Goal: Check status: Check status

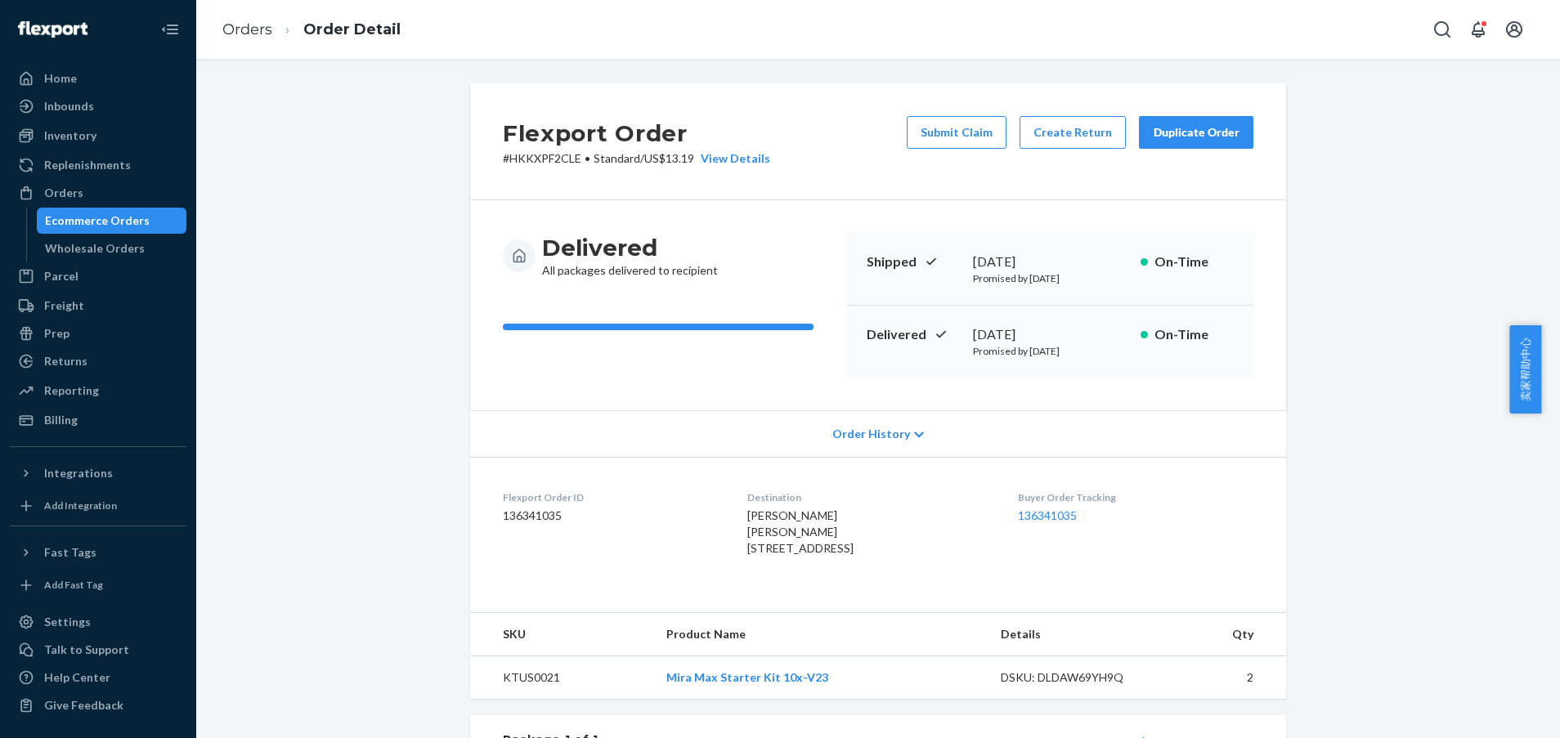
click at [1452, 370] on div "Flexport Order # HKKXPF2CLE • Standard / US$13.19 View Details Submit Claim Cre…" at bounding box center [878, 591] width 1339 height 1017
drag, startPoint x: 1438, startPoint y: 636, endPoint x: 1429, endPoint y: 610, distance: 27.7
click at [1438, 636] on div "Flexport Order # HKKXPF2CLE • Standard / US$13.19 View Details Submit Claim Cre…" at bounding box center [878, 591] width 1339 height 1017
click at [85, 145] on div "Inventory" at bounding box center [97, 135] width 173 height 23
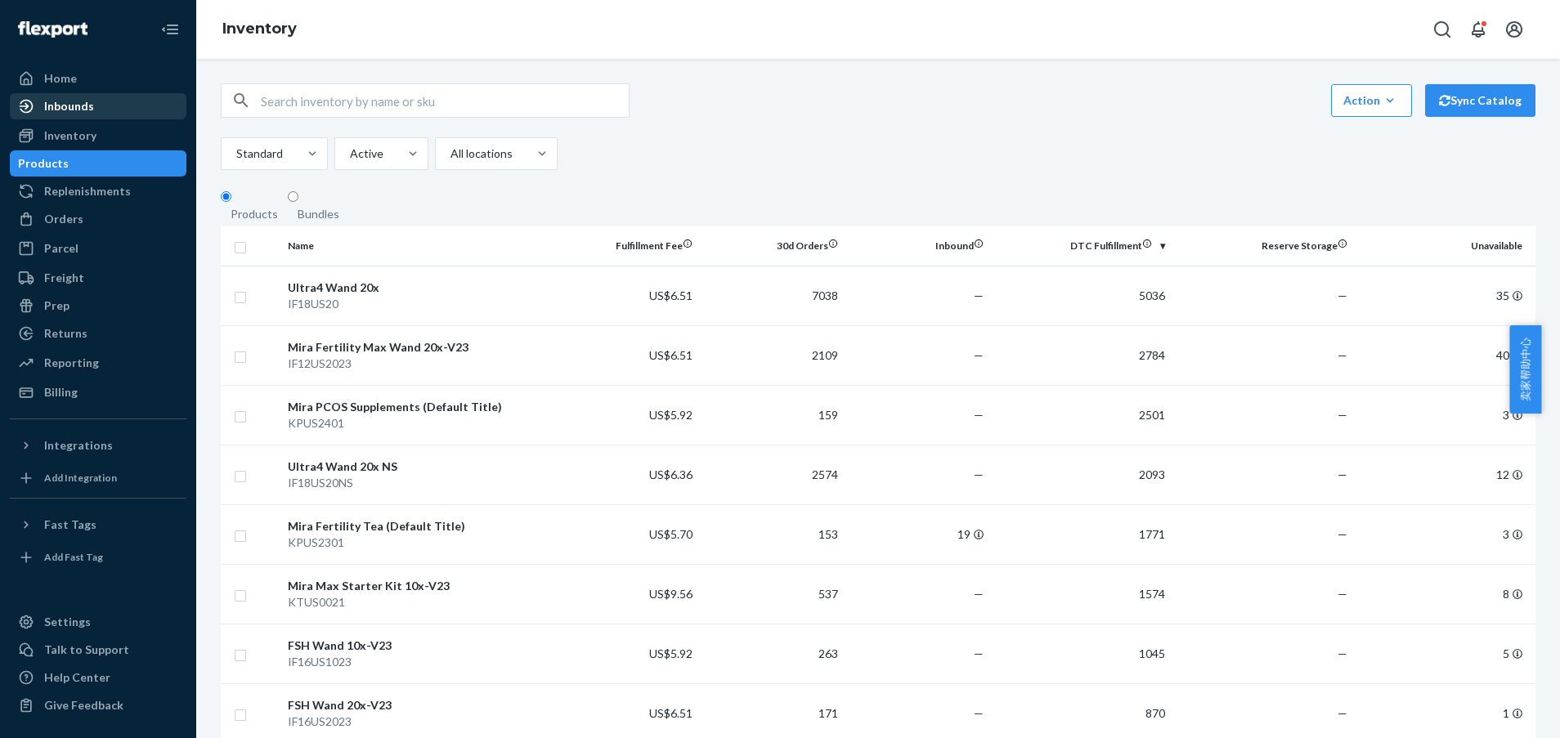
click at [63, 105] on div "Inbounds" at bounding box center [69, 106] width 50 height 16
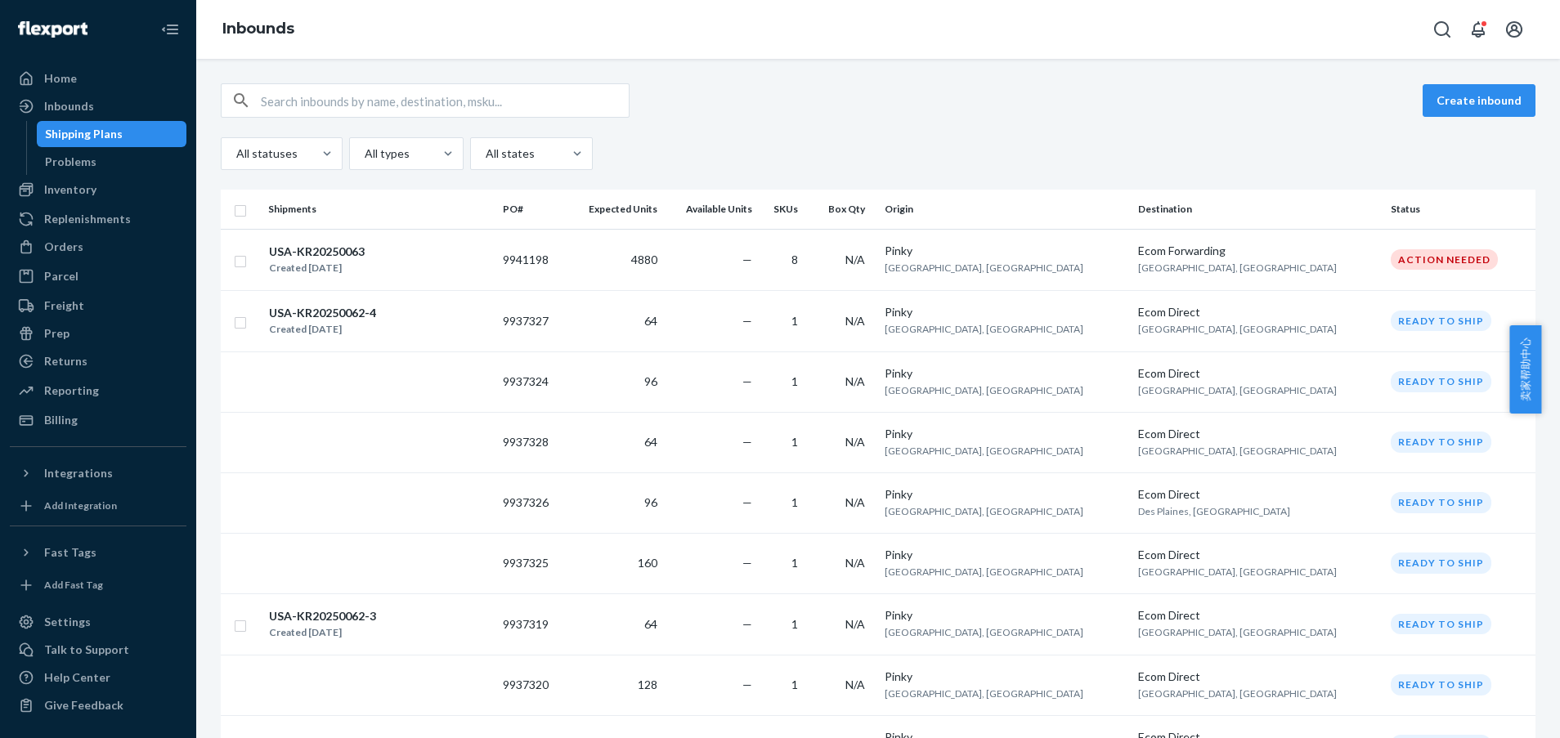
click at [1395, 161] on div "All statuses All types All states" at bounding box center [878, 153] width 1315 height 33
click at [1195, 136] on div "Create inbound All statuses All types All states" at bounding box center [878, 126] width 1315 height 87
click at [1065, 100] on div "Create inbound" at bounding box center [878, 100] width 1315 height 34
click at [1065, 101] on div "Create inbound" at bounding box center [878, 100] width 1315 height 34
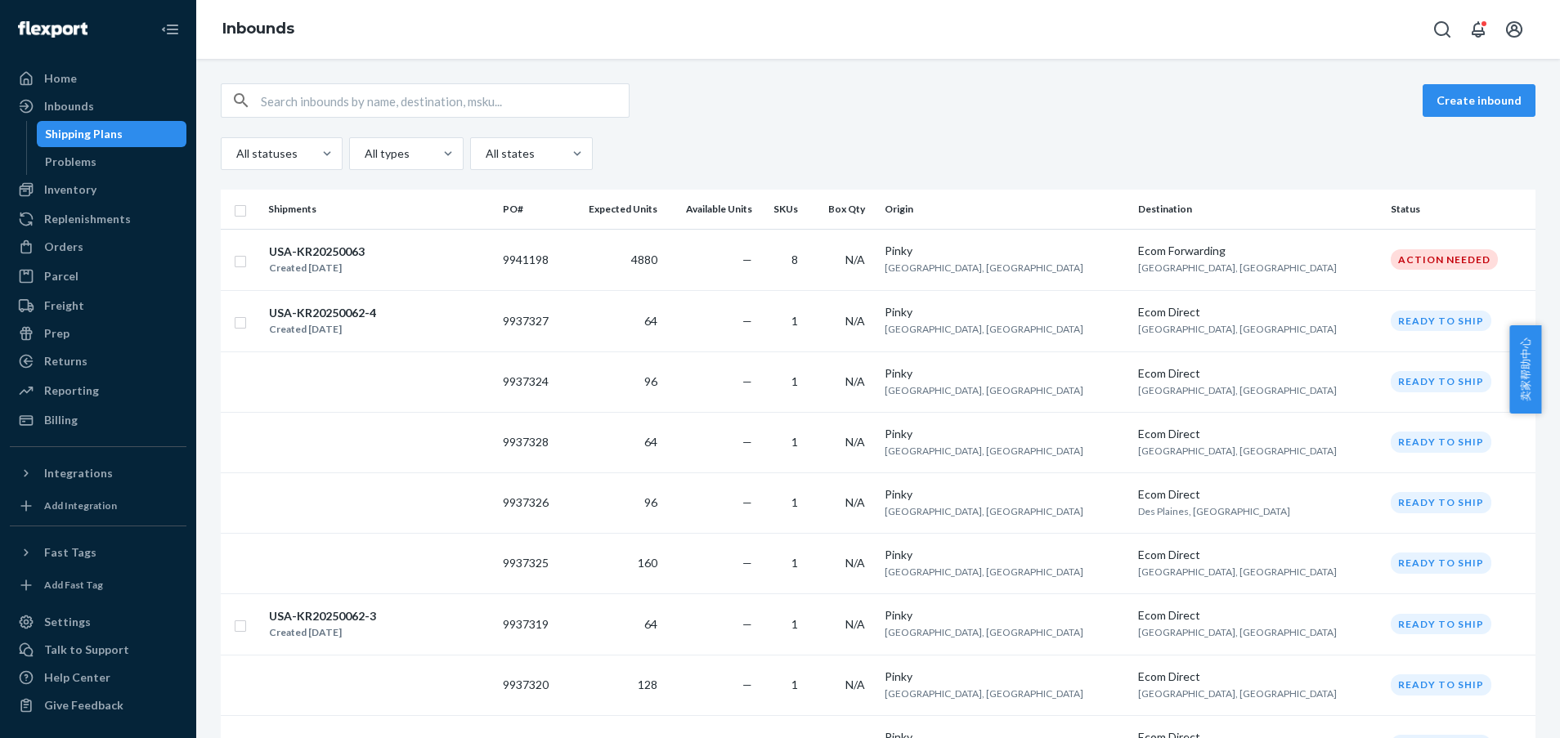
drag, startPoint x: 1065, startPoint y: 101, endPoint x: 974, endPoint y: 143, distance: 100.2
click at [974, 143] on div "All statuses All types All states" at bounding box center [878, 153] width 1315 height 33
click at [1071, 97] on div "Create inbound" at bounding box center [878, 100] width 1315 height 34
click at [1073, 99] on div "Create inbound" at bounding box center [878, 100] width 1315 height 34
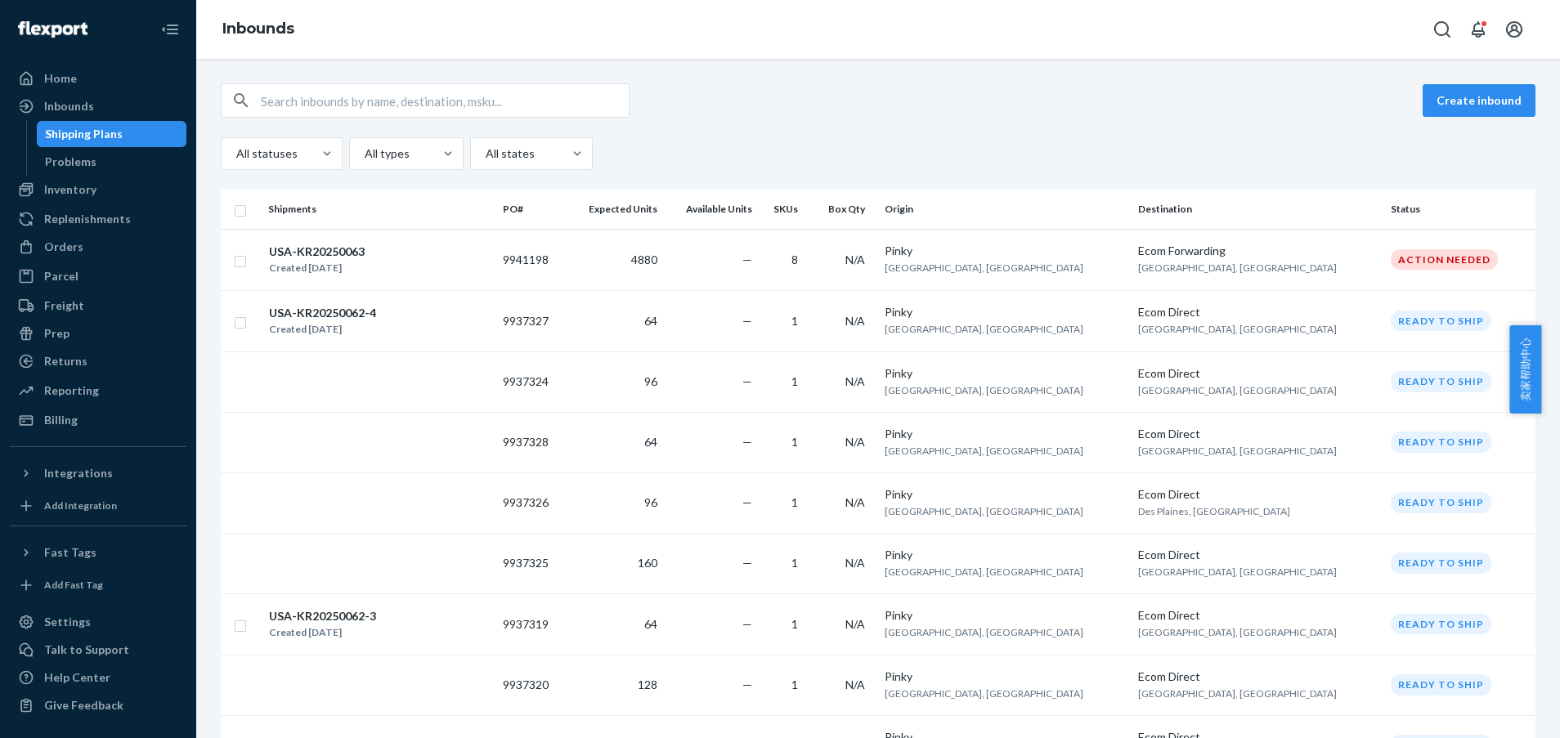
click at [1306, 129] on div "Create inbound All statuses All types All states" at bounding box center [878, 126] width 1315 height 87
click at [1094, 84] on div "Create inbound" at bounding box center [878, 100] width 1315 height 34
click at [1342, 127] on div "Create inbound All statuses All types All states" at bounding box center [878, 126] width 1315 height 87
click at [1342, 98] on div "Create inbound" at bounding box center [878, 100] width 1315 height 34
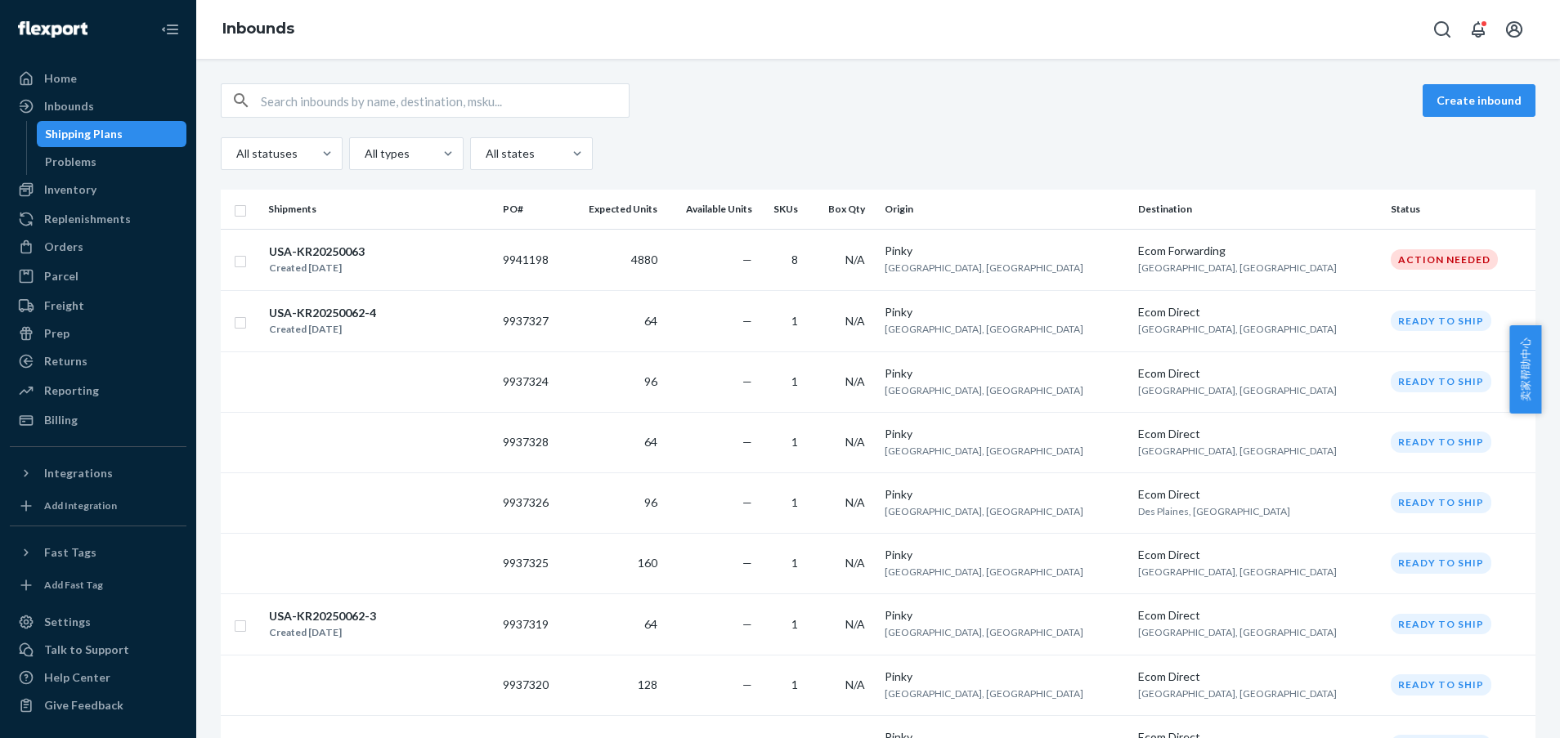
click at [1218, 153] on div "All statuses All types All states" at bounding box center [878, 153] width 1315 height 33
click at [1393, 167] on div "All statuses All types All states" at bounding box center [878, 153] width 1315 height 33
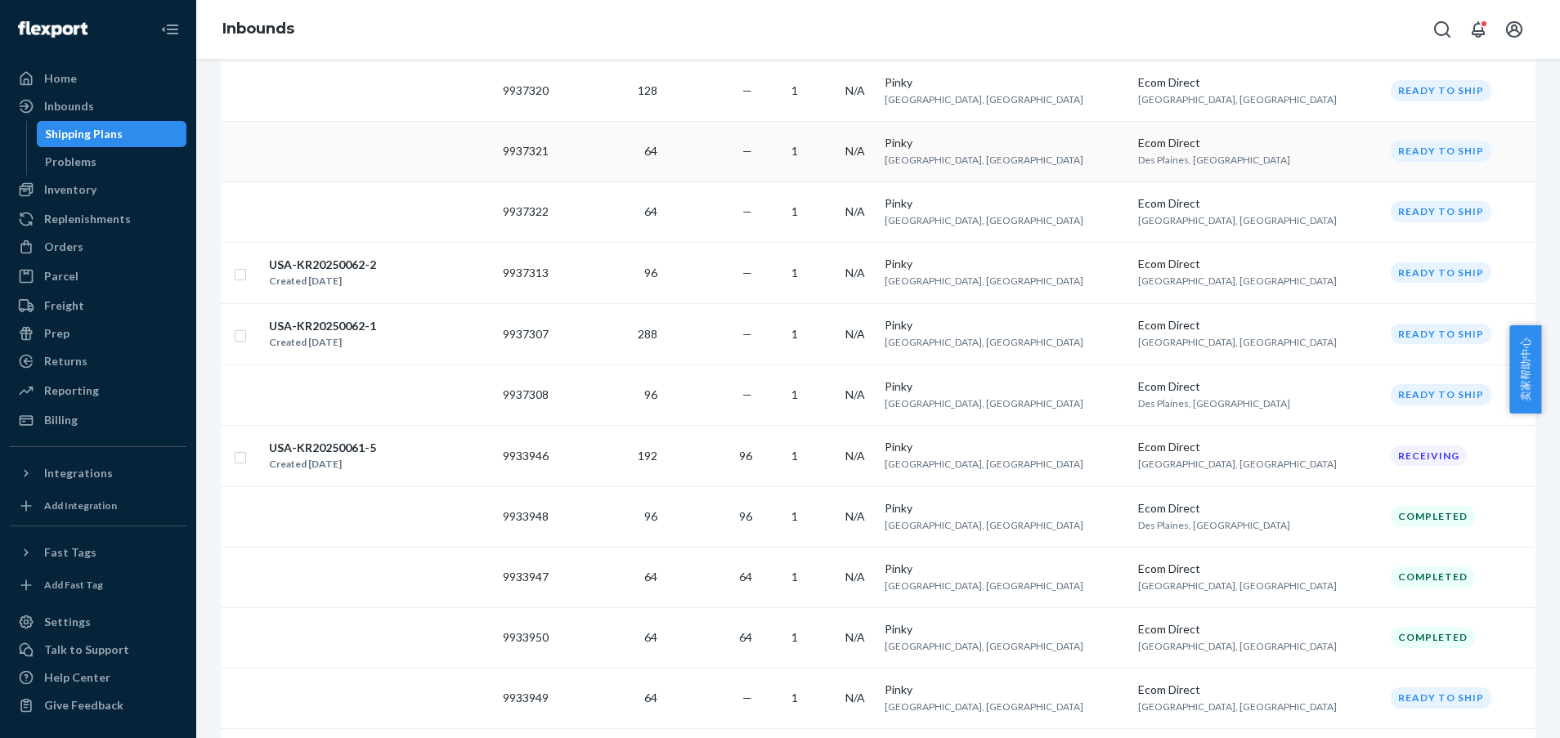
drag, startPoint x: 1196, startPoint y: 5, endPoint x: 839, endPoint y: 139, distance: 381.7
click at [759, 139] on td "—" at bounding box center [711, 151] width 95 height 61
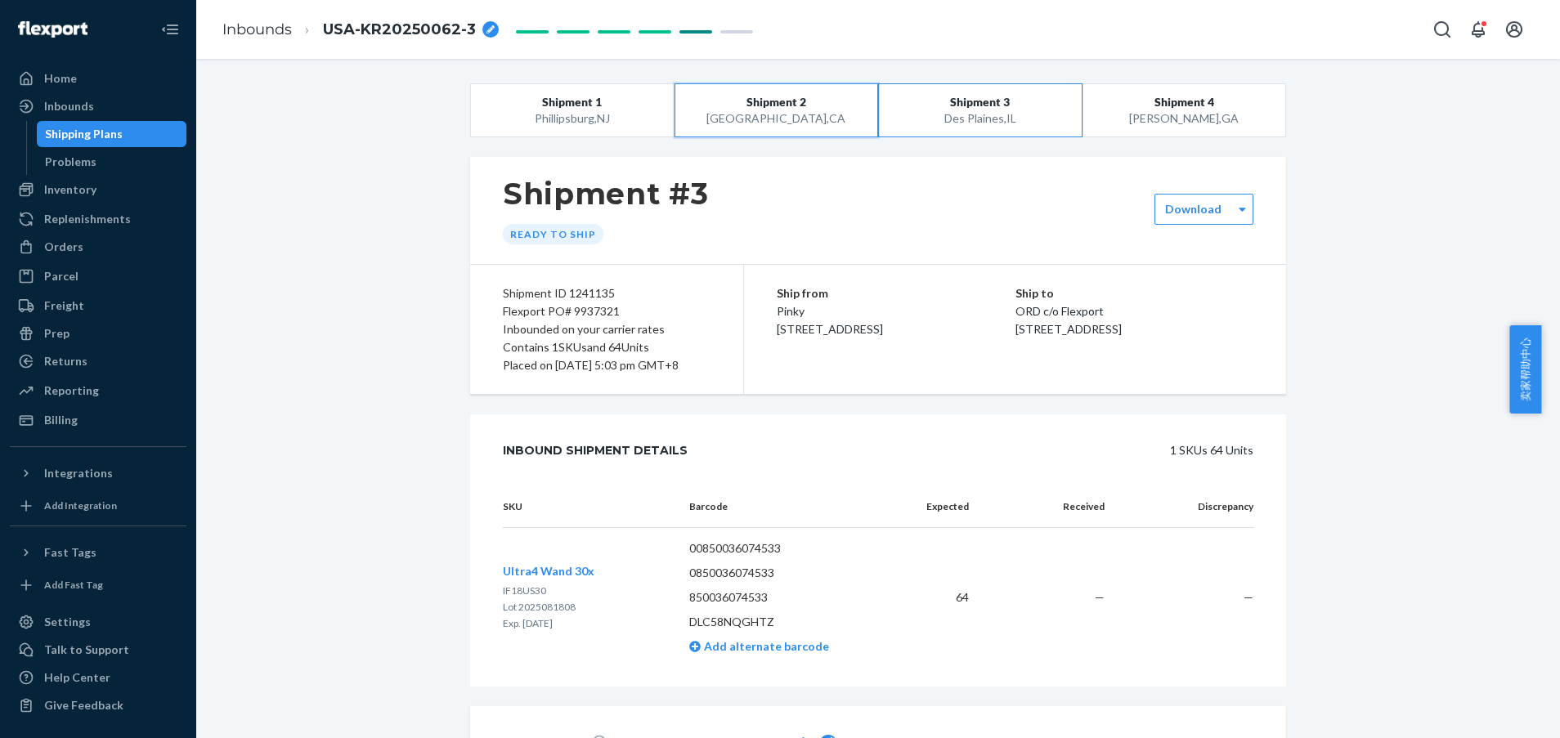
click at [864, 131] on button "Shipment 2 [GEOGRAPHIC_DATA] , [GEOGRAPHIC_DATA]" at bounding box center [777, 110] width 204 height 54
click at [1165, 15] on div "Inbounds [GEOGRAPHIC_DATA]-KR20250062-3" at bounding box center [878, 29] width 1364 height 59
drag, startPoint x: 1428, startPoint y: 294, endPoint x: 1419, endPoint y: 294, distance: 9.0
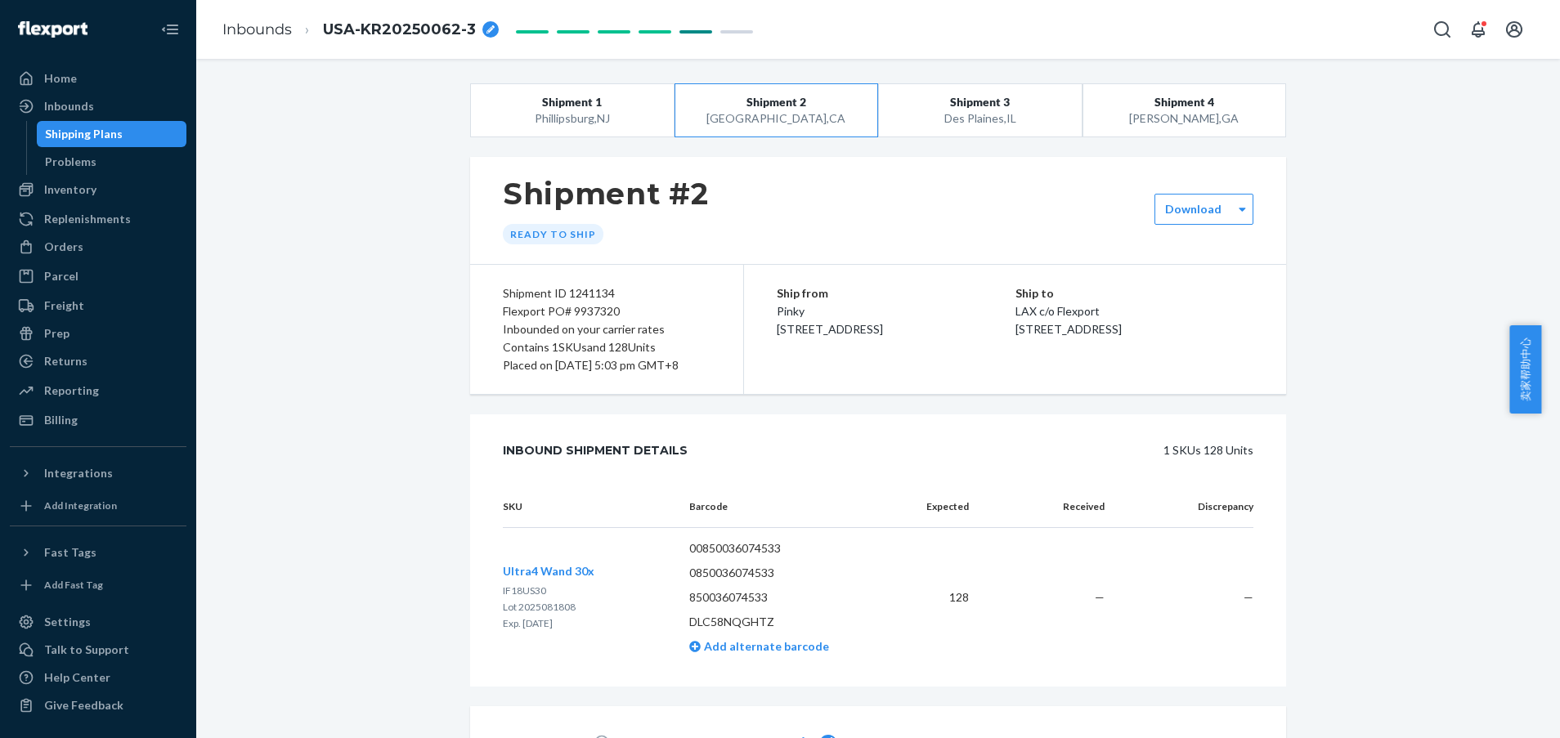
click at [53, 108] on div "Inbounds" at bounding box center [69, 106] width 50 height 16
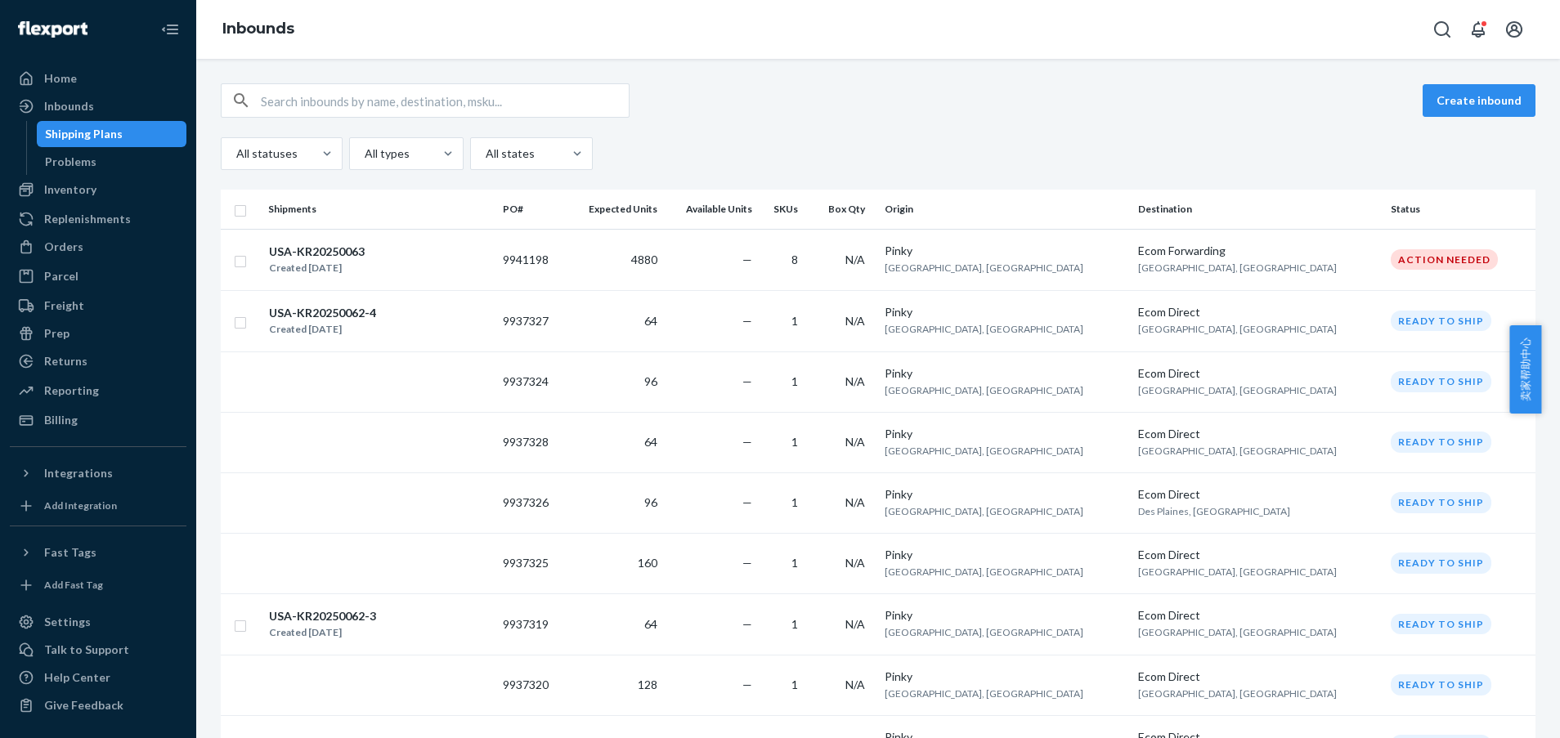
click at [1388, 168] on div "All statuses All types All states" at bounding box center [878, 153] width 1315 height 33
click at [1398, 146] on div "All statuses All types All states" at bounding box center [878, 153] width 1315 height 33
click at [1330, 140] on div "All statuses All types All states" at bounding box center [878, 153] width 1315 height 33
click at [1312, 149] on div "All statuses All types All states" at bounding box center [878, 153] width 1315 height 33
click at [1447, 150] on div "All statuses All types All states" at bounding box center [878, 153] width 1315 height 33
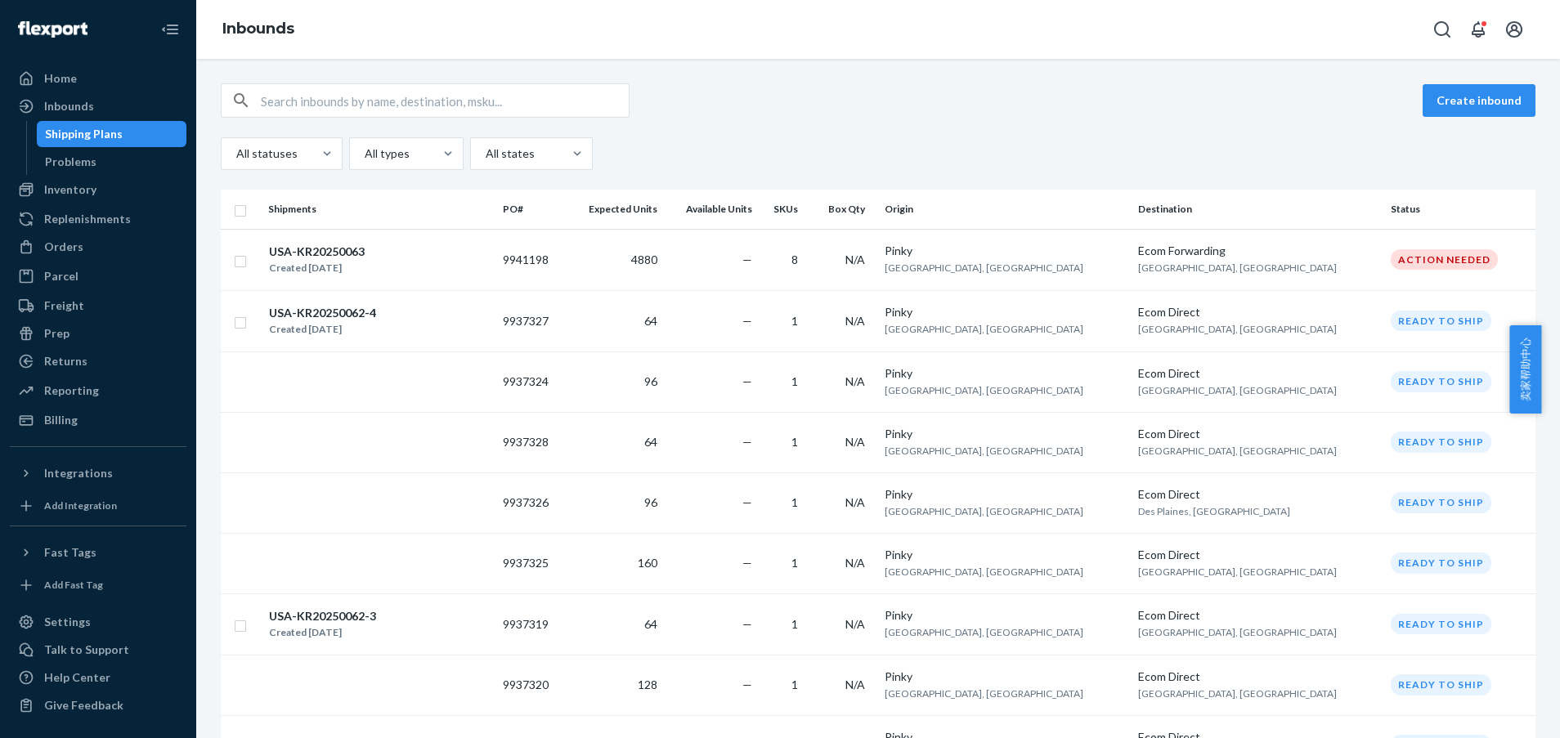
click at [1532, 518] on div "Create inbound All statuses All types All states Shipments PO# Expected Units A…" at bounding box center [878, 399] width 1364 height 680
click at [1500, 161] on div "All statuses All types All states" at bounding box center [878, 153] width 1315 height 33
click at [1465, 164] on div "All statuses All types All states" at bounding box center [878, 153] width 1315 height 33
click at [1384, 195] on th "Status" at bounding box center [1459, 209] width 151 height 39
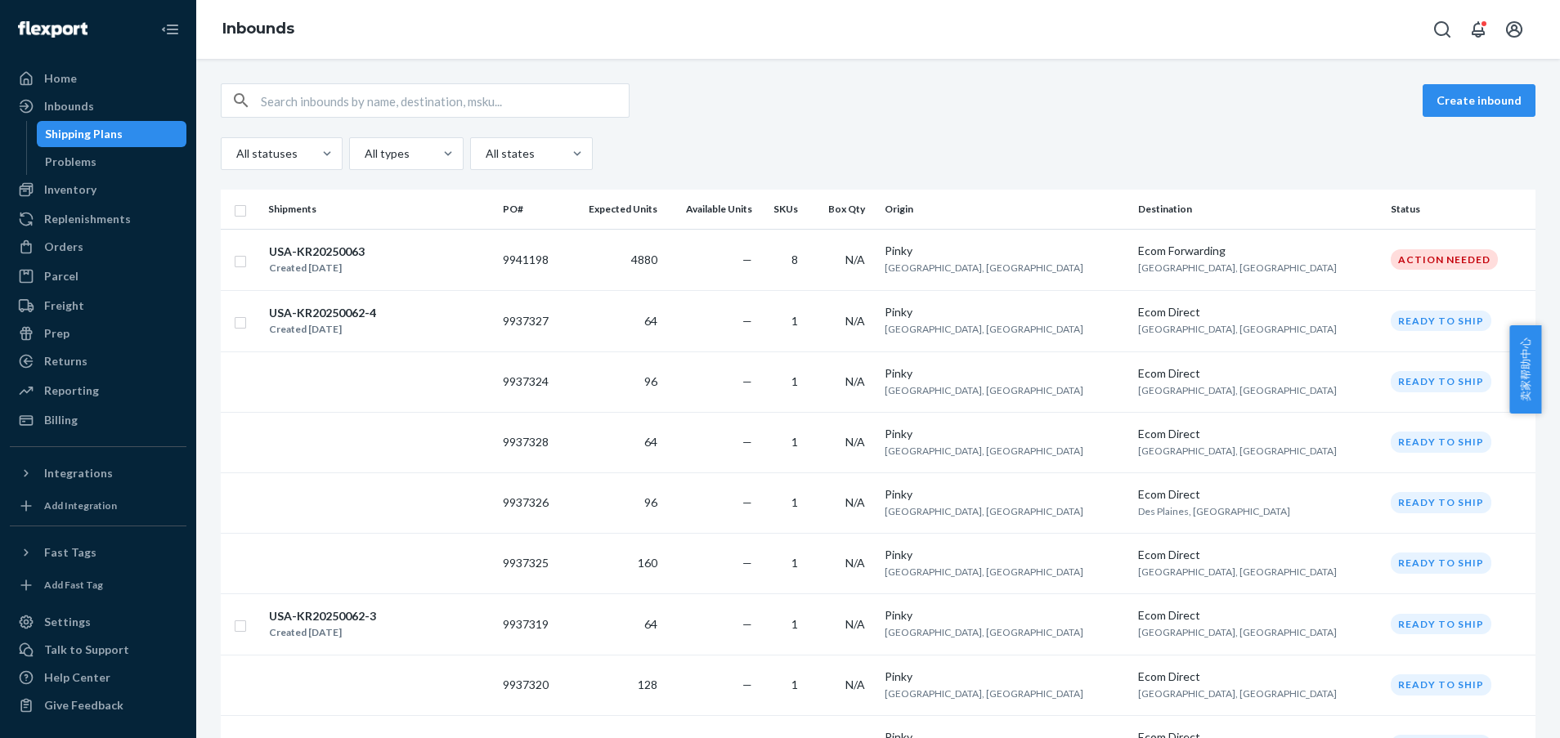
click at [1326, 158] on div "All statuses All types All states" at bounding box center [878, 153] width 1315 height 33
click at [1227, 131] on div "Create inbound All statuses All types All states" at bounding box center [878, 126] width 1315 height 87
click at [1315, 44] on div "Inbounds" at bounding box center [878, 29] width 1364 height 59
click at [1288, 108] on div "Create inbound" at bounding box center [878, 100] width 1315 height 34
click at [1187, 139] on div "All statuses All types All states" at bounding box center [878, 153] width 1315 height 33
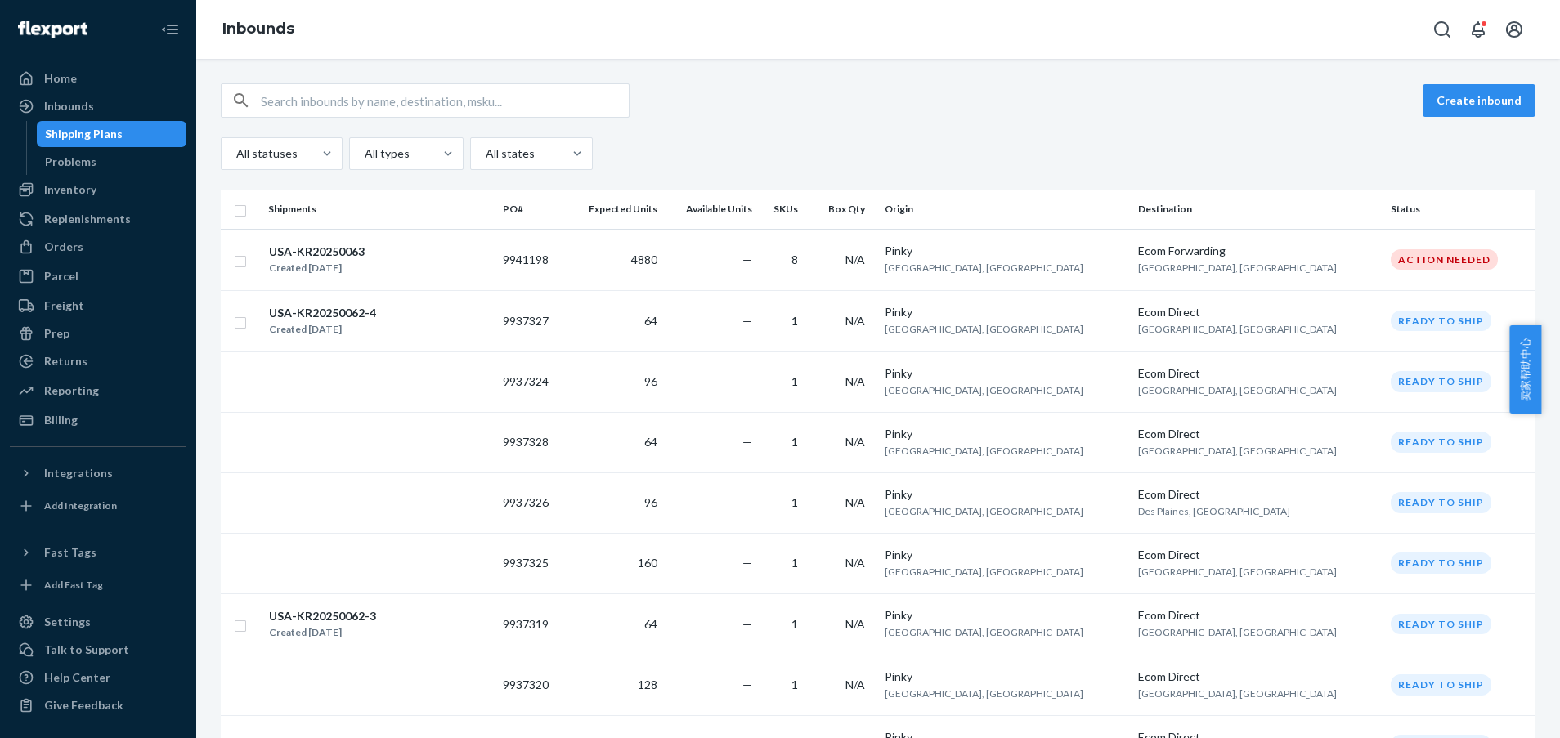
click at [1214, 159] on div "All statuses All types All states" at bounding box center [878, 153] width 1315 height 33
